Goal: Find specific fact

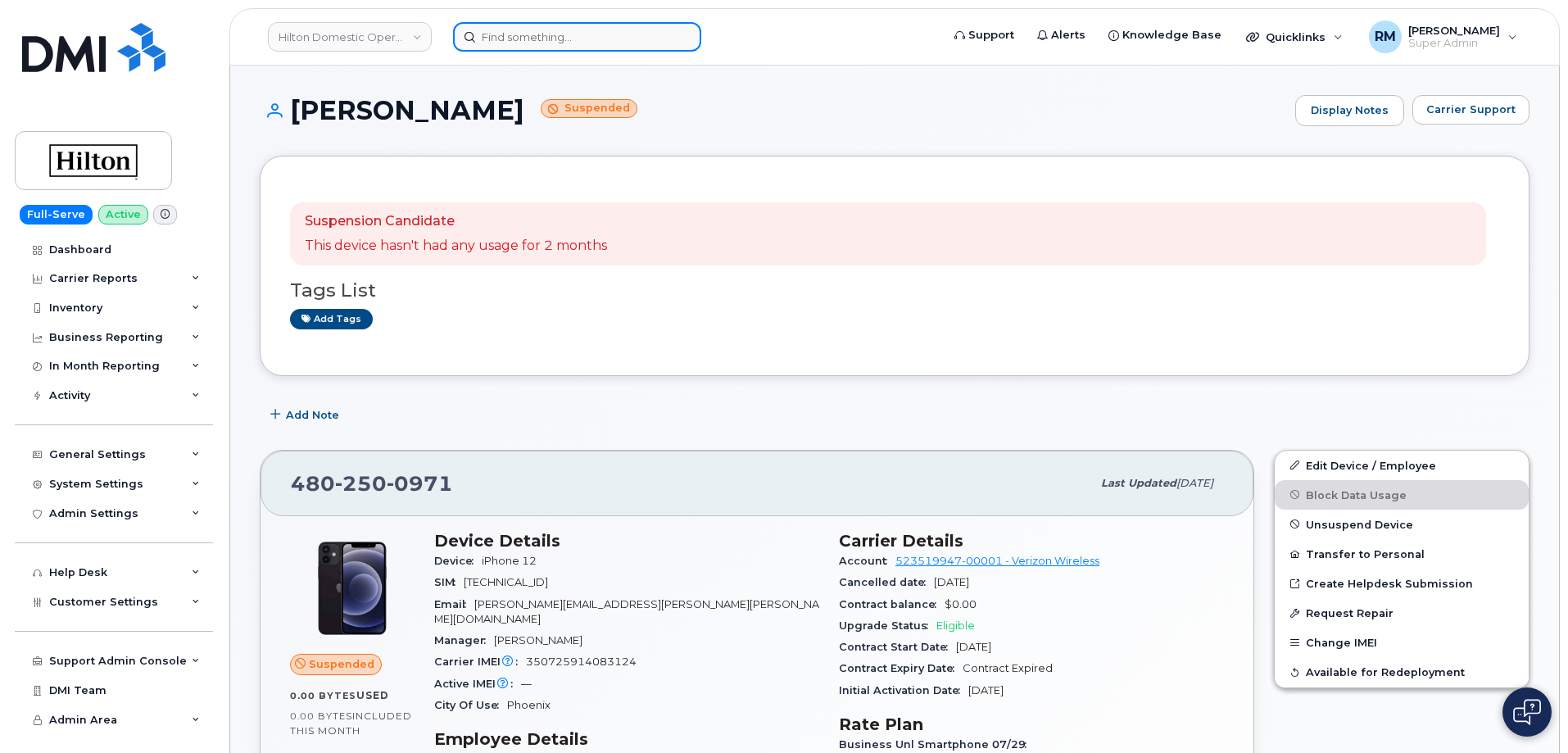
click at [555, 43] on input at bounding box center [577, 37] width 249 height 29
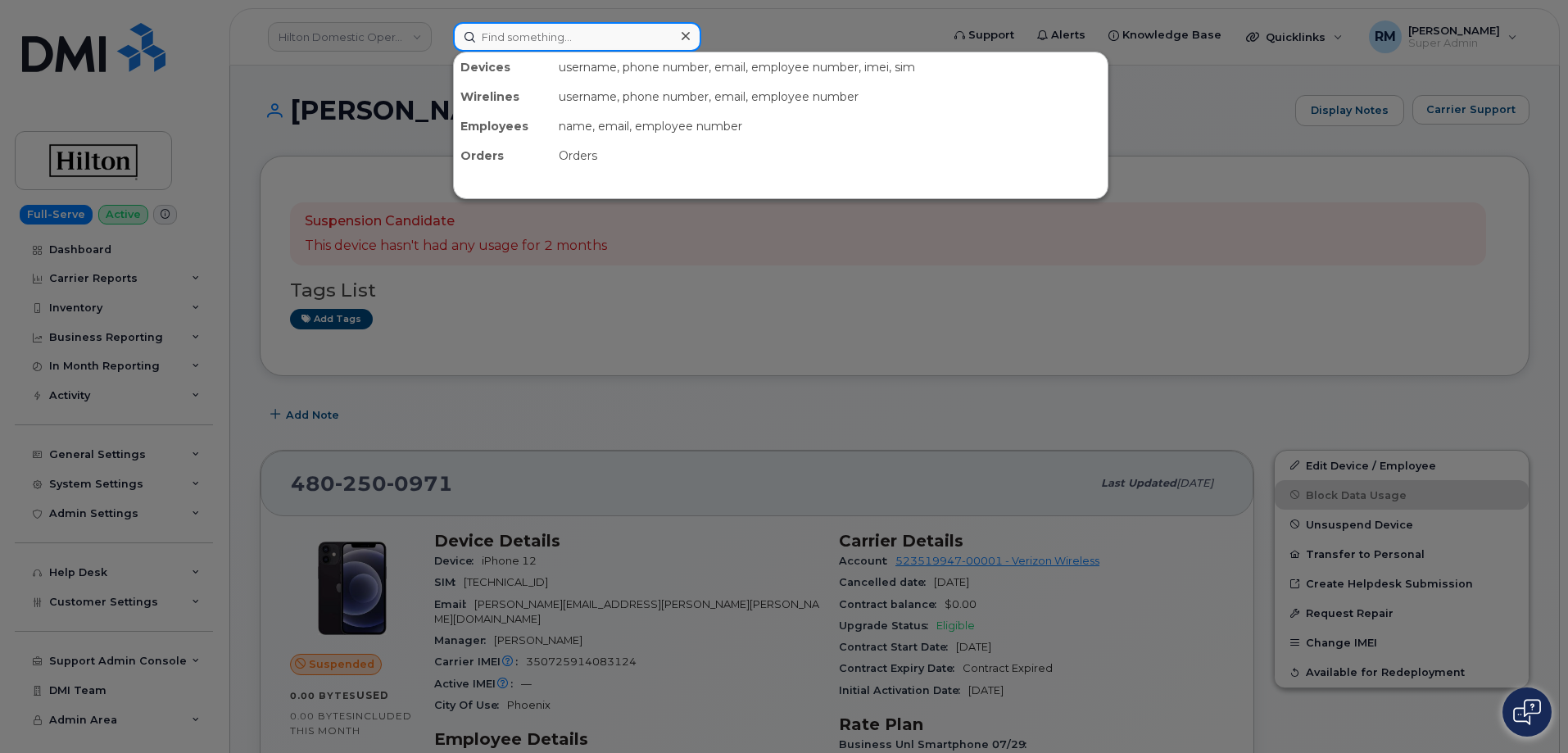
paste input "[PHONE_NUMBER]"
type input "[PHONE_NUMBER]"
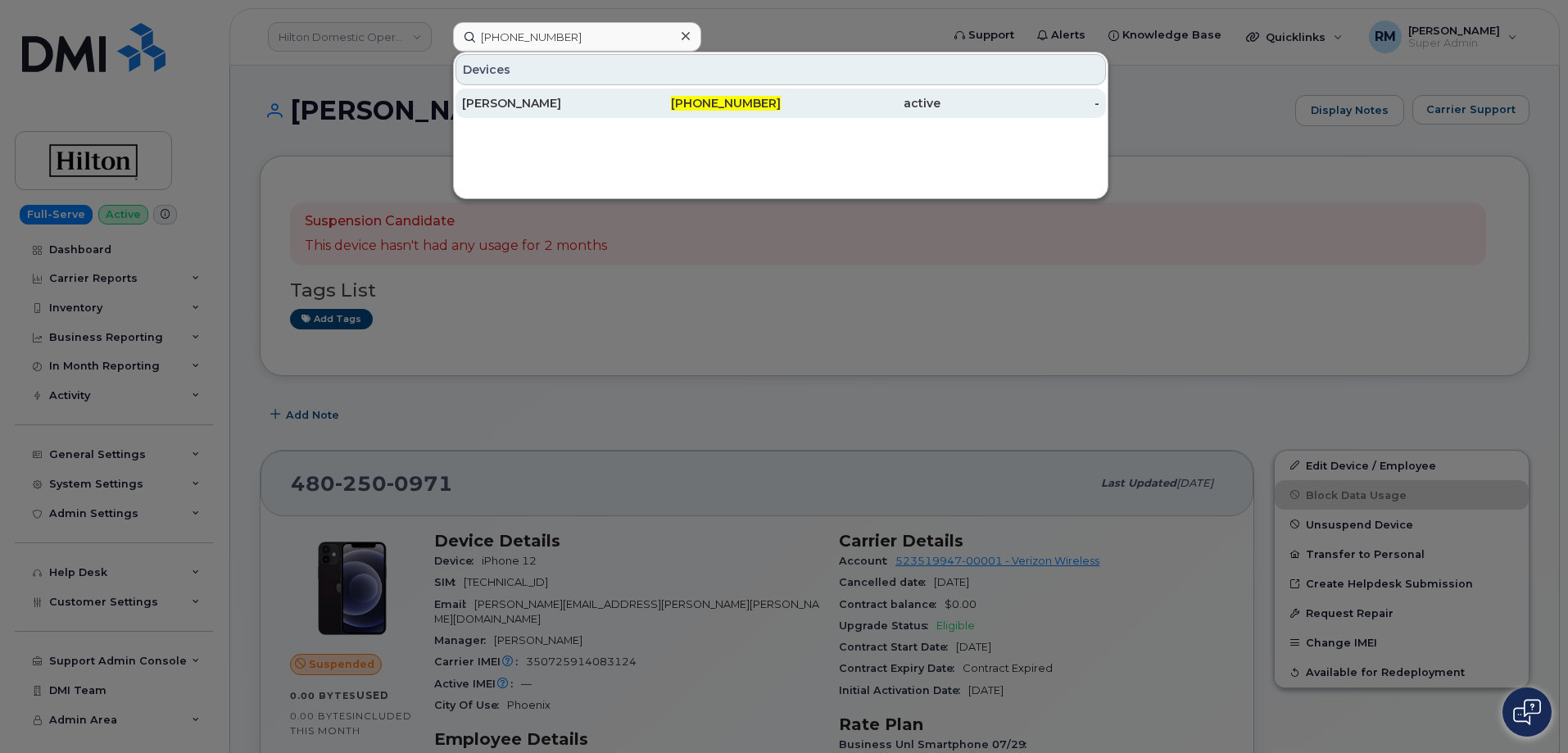
click at [622, 94] on div "[PERSON_NAME]" at bounding box center [702, 103] width 160 height 29
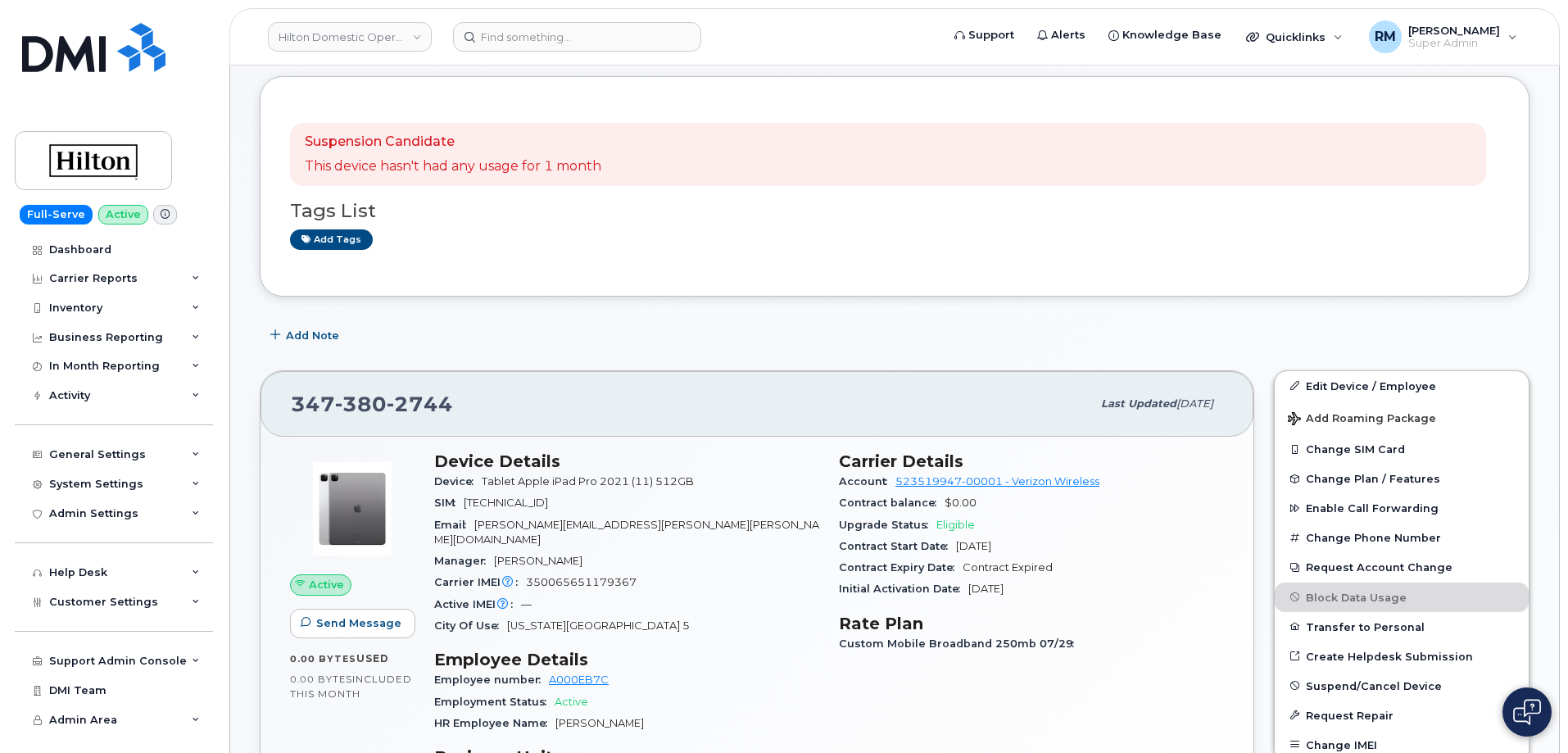
scroll to position [246, 0]
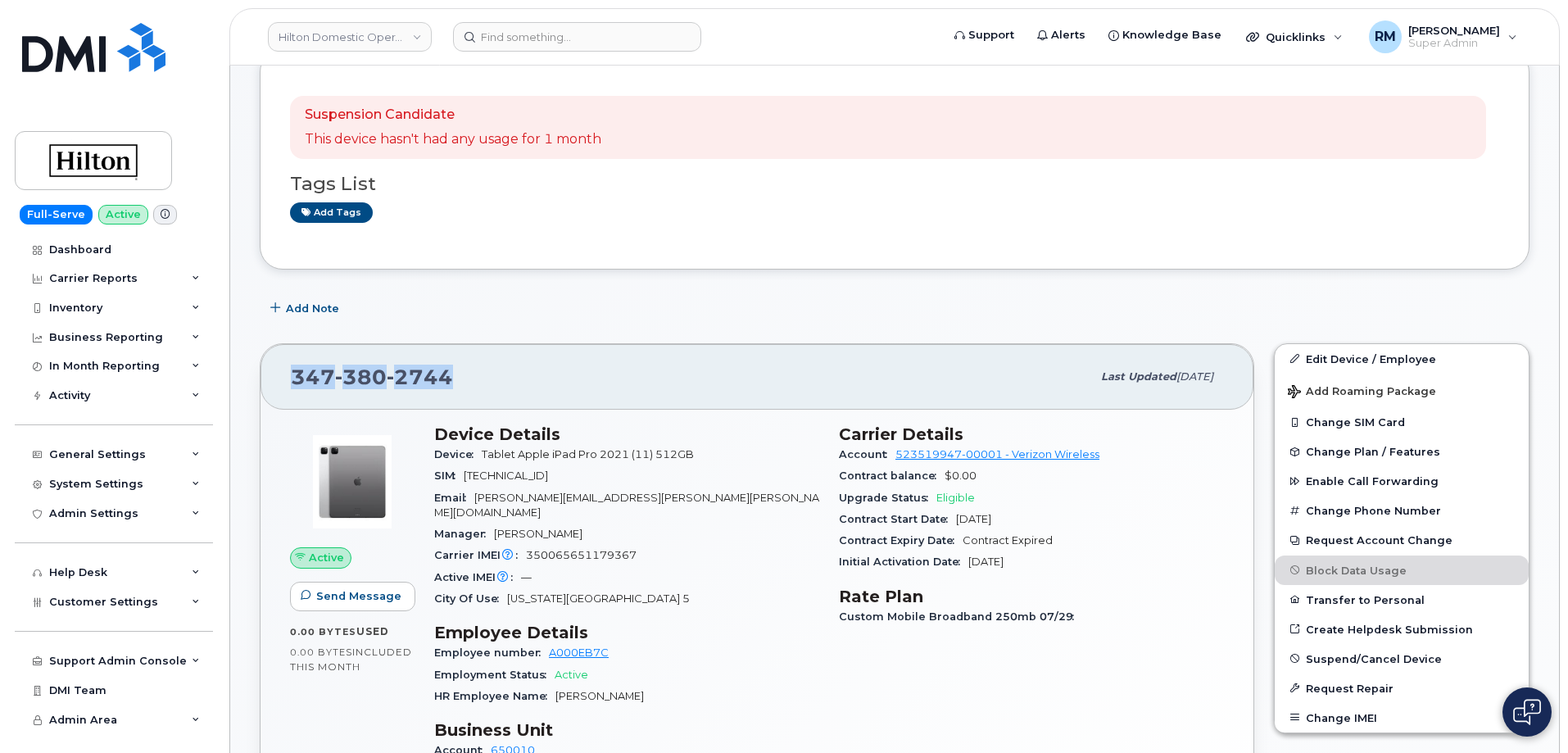
drag, startPoint x: 458, startPoint y: 381, endPoint x: 296, endPoint y: 386, distance: 162.1
click at [296, 386] on div "347 380 2744" at bounding box center [691, 376] width 800 height 34
copy span "347 380 2744"
click at [643, 344] on div "347 380 2744 Last updated Jul 15, 2025" at bounding box center [757, 376] width 993 height 66
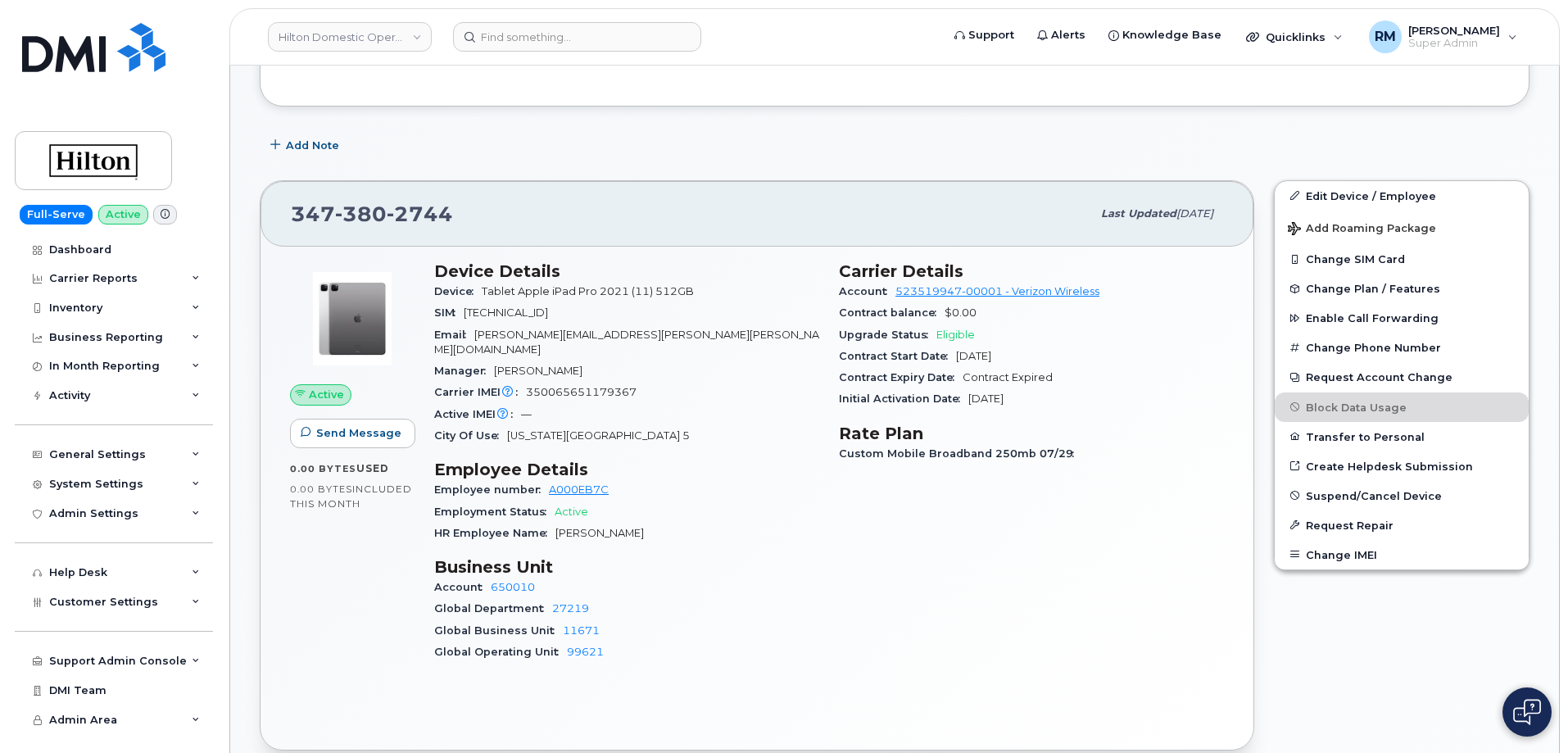
scroll to position [410, 0]
